Goal: Communication & Community: Ask a question

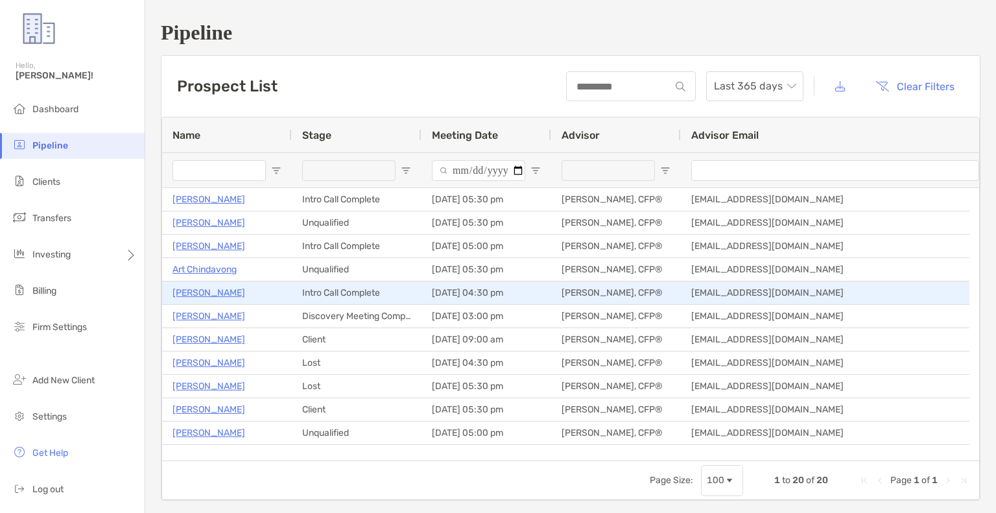
click at [202, 295] on p "[PERSON_NAME]" at bounding box center [208, 293] width 73 height 16
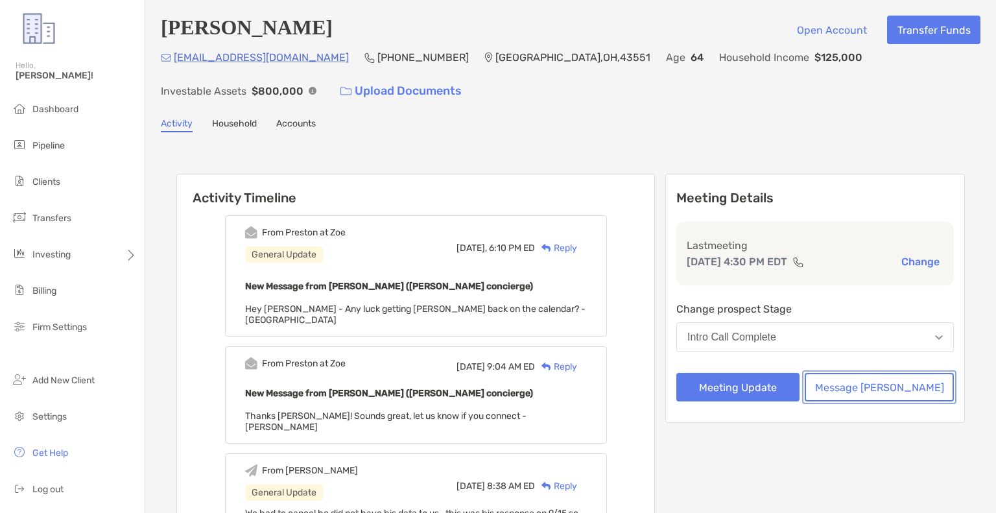
click at [904, 386] on button "Message [PERSON_NAME]" at bounding box center [878, 387] width 149 height 29
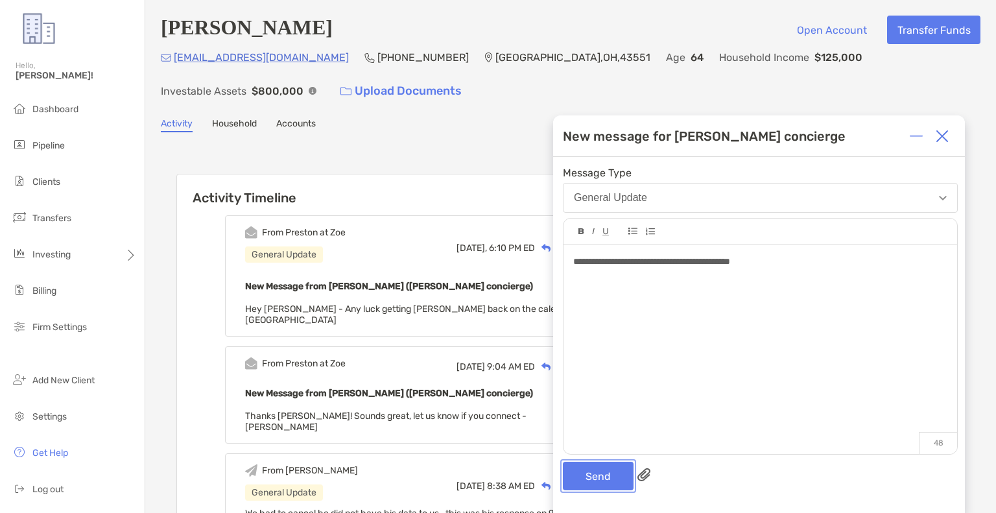
click at [583, 471] on button "Send" at bounding box center [598, 475] width 71 height 29
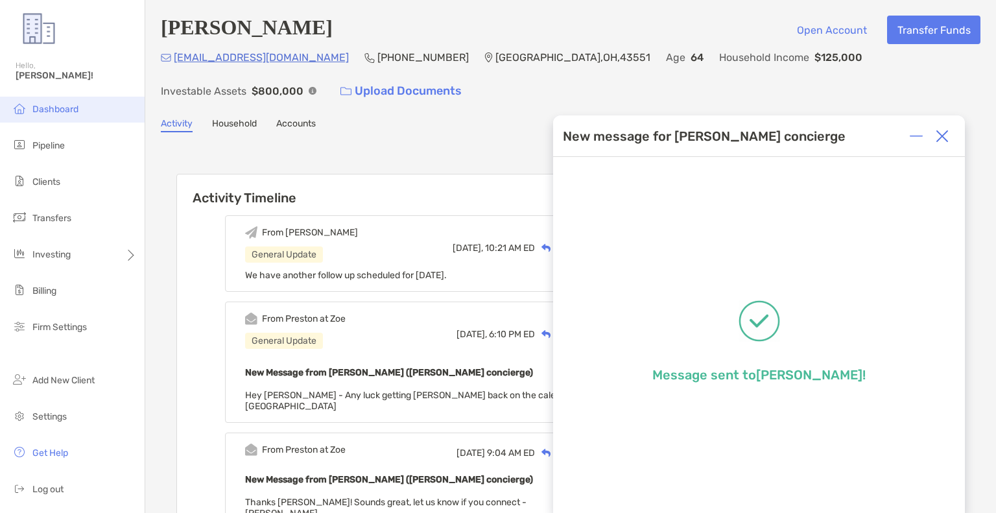
click at [47, 112] on span "Dashboard" at bounding box center [55, 109] width 46 height 11
